Goal: Connect with others: Connect with other users

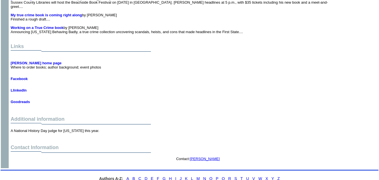
scroll to position [890, 0]
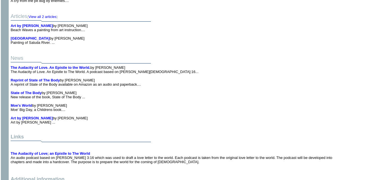
scroll to position [1838, 0]
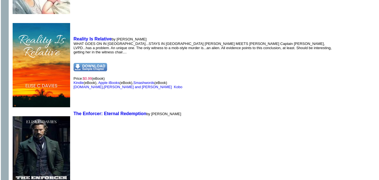
scroll to position [1300, 0]
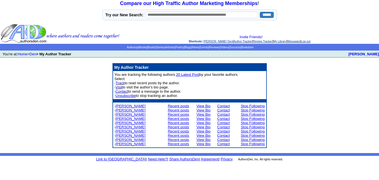
scroll to position [2, 0]
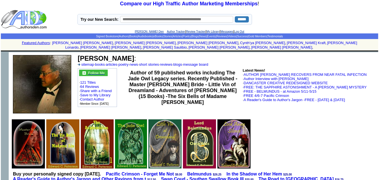
click at [103, 71] on font "Follow Me" at bounding box center [96, 73] width 17 height 4
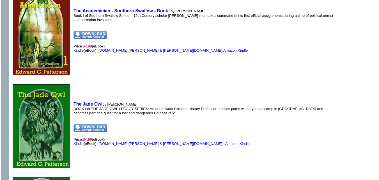
scroll to position [587, 0]
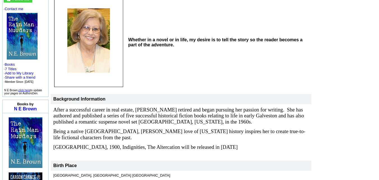
scroll to position [71, 0]
click at [26, 88] on link "click here" at bounding box center [25, 89] width 12 height 3
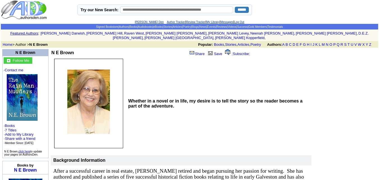
scroll to position [0, 0]
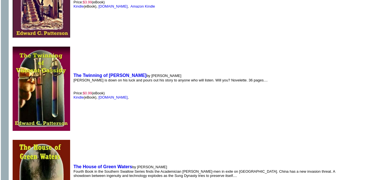
scroll to position [3415, 0]
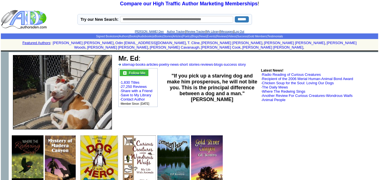
click at [142, 71] on font "Follow Me" at bounding box center [137, 73] width 17 height 4
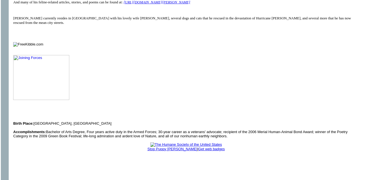
scroll to position [406, 0]
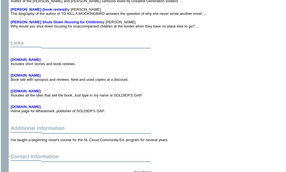
scroll to position [1075, 0]
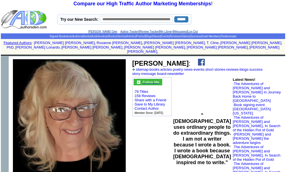
click at [154, 80] on font "Follow Me" at bounding box center [150, 82] width 17 height 4
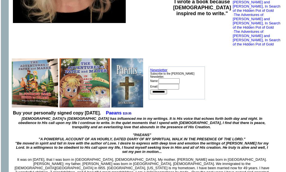
scroll to position [252, 0]
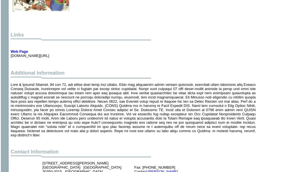
scroll to position [1046, 0]
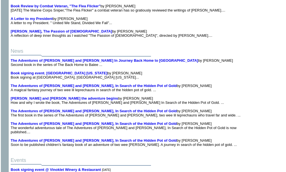
scroll to position [900, 0]
